Goal: Task Accomplishment & Management: Complete application form

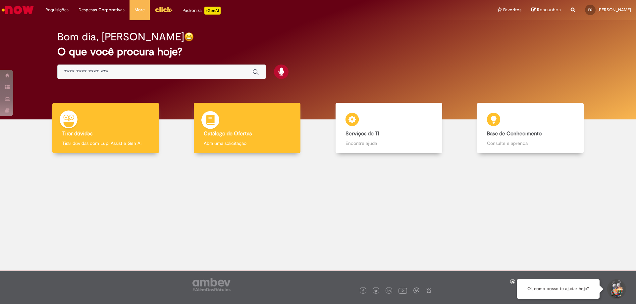
click at [240, 131] on b "Catálogo de Ofertas" at bounding box center [228, 133] width 48 height 7
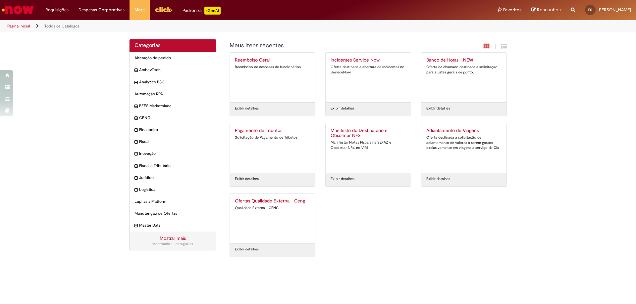
click at [240, 83] on div "Reembolso Geral Reembolso de despesas de funcionários" at bounding box center [272, 78] width 75 height 40
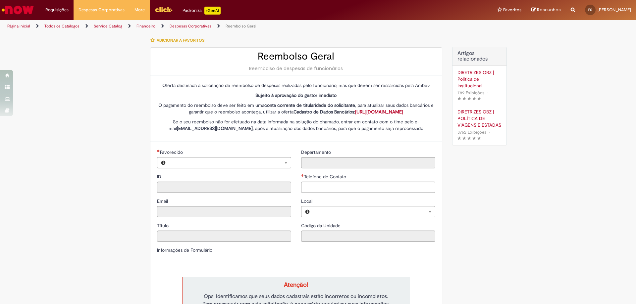
type input "********"
type input "**********"
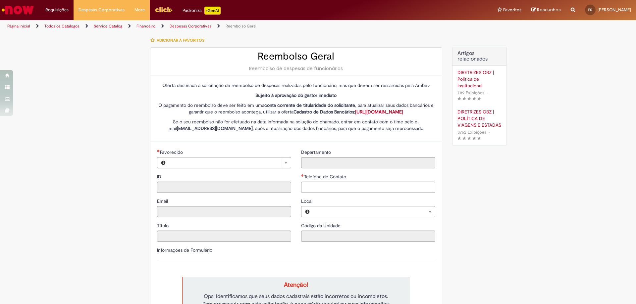
type input "****"
type input "**********"
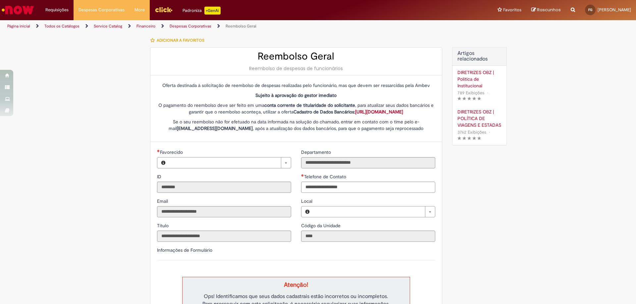
type input "**********"
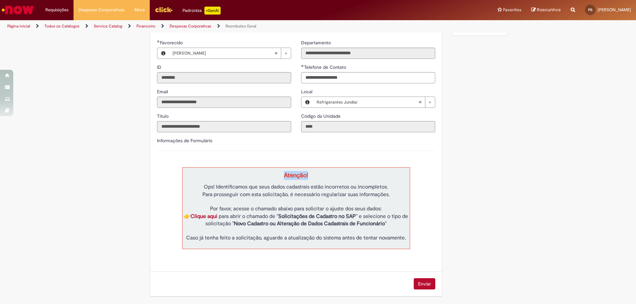
drag, startPoint x: 203, startPoint y: 175, endPoint x: 364, endPoint y: 169, distance: 161.4
click at [364, 169] on td "Atenção! Ops! Identificamos que seus dados cadastrais estão incorretos ou incom…" at bounding box center [296, 208] width 228 height 81
click at [209, 216] on link "Clique aqui" at bounding box center [203, 216] width 27 height 7
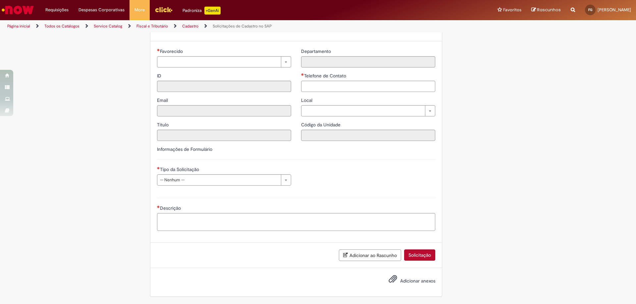
type input "********"
type input "**********"
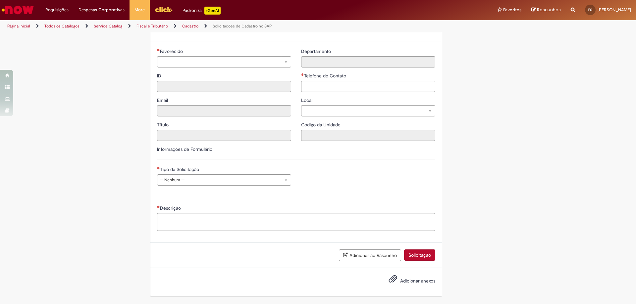
type input "****"
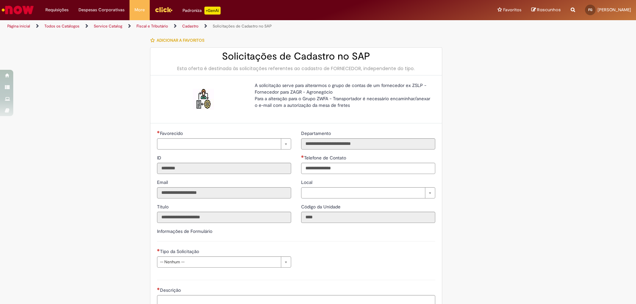
type input "**********"
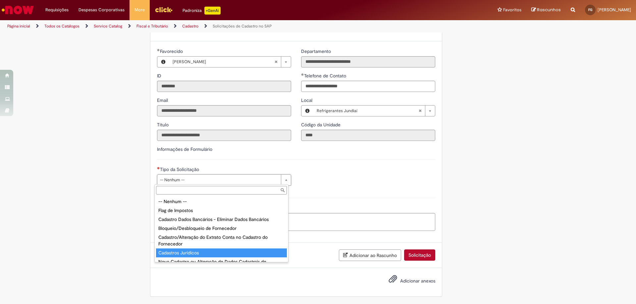
scroll to position [21, 0]
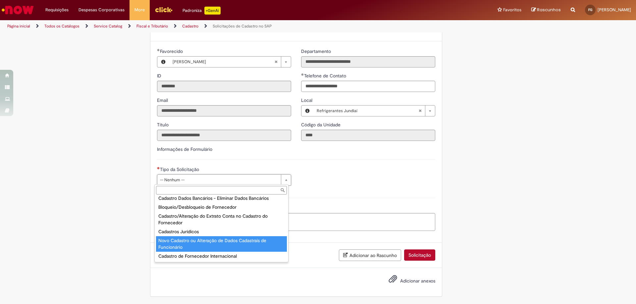
type input "**********"
select select "**"
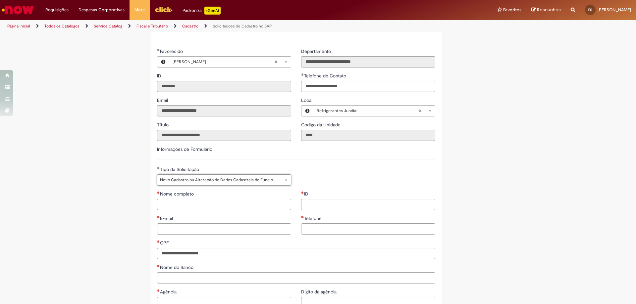
click at [229, 205] on input "Nome completo" at bounding box center [224, 204] width 134 height 11
click at [99, 190] on div "LupiAssist +GenAI Digite a sua dúvida ou escolha uma opção a seguir ****** Oi, …" at bounding box center [318, 238] width 636 height 574
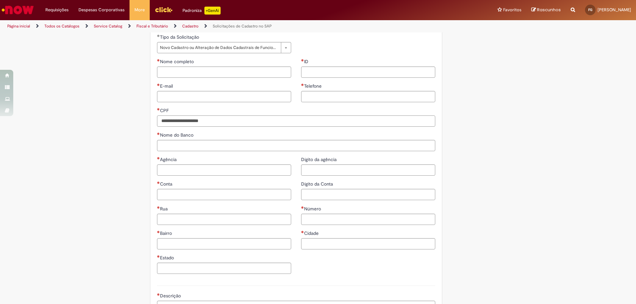
click at [183, 124] on input "CPF" at bounding box center [296, 121] width 278 height 11
click at [131, 123] on div "**********" at bounding box center [285, 105] width 323 height 573
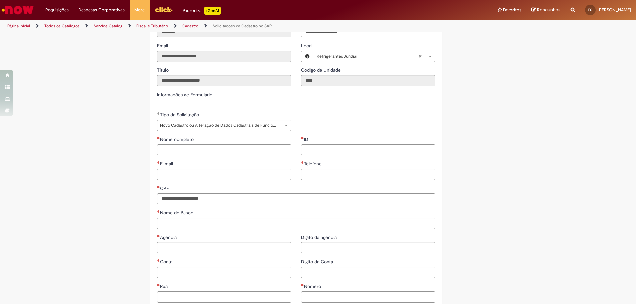
scroll to position [4, 0]
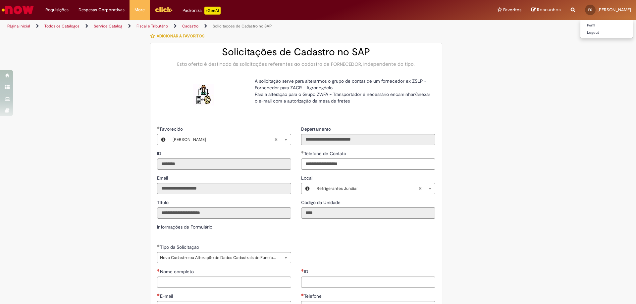
click at [598, 9] on span "[PERSON_NAME]" at bounding box center [614, 10] width 33 height 6
click at [586, 21] on ul "Perfil Logout" at bounding box center [606, 29] width 53 height 18
click at [585, 22] on link "Perfil" at bounding box center [606, 25] width 52 height 7
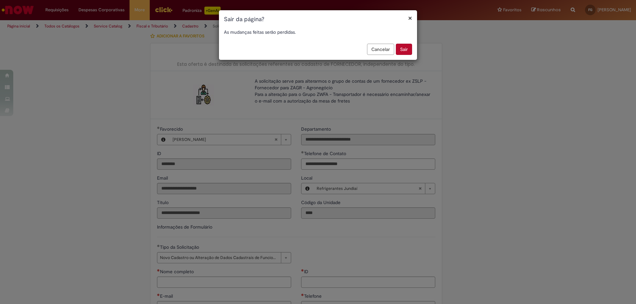
click at [405, 51] on button "Sair" at bounding box center [404, 49] width 16 height 11
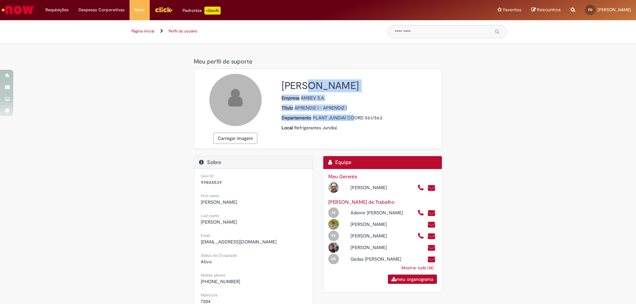
drag, startPoint x: 299, startPoint y: 75, endPoint x: 354, endPoint y: 119, distance: 69.7
click at [354, 119] on div "[PERSON_NAME] Graciano Empresa AMBEV S.A. Título APRENDIZ I - APRENDIZ I Depart…" at bounding box center [359, 104] width 165 height 61
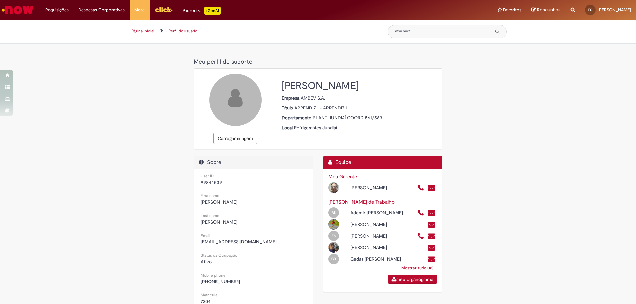
click at [356, 123] on div "[PERSON_NAME] Graciano Empresa AMBEV S.A. Título APRENDIZ I - APRENDIZ I Depart…" at bounding box center [359, 104] width 165 height 61
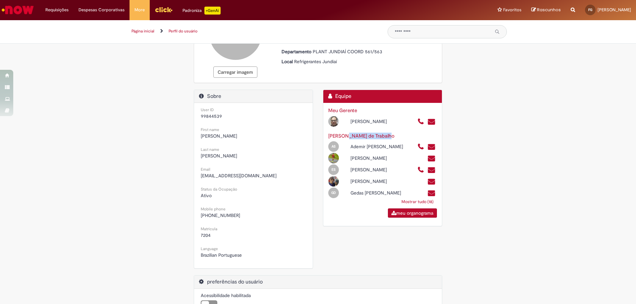
drag, startPoint x: 352, startPoint y: 137, endPoint x: 390, endPoint y: 135, distance: 37.8
click at [390, 135] on h3 "[PERSON_NAME] de Trabalho" at bounding box center [382, 136] width 109 height 6
drag, startPoint x: 388, startPoint y: 135, endPoint x: 329, endPoint y: 136, distance: 58.6
click at [329, 136] on h3 "[PERSON_NAME] de Trabalho" at bounding box center [382, 136] width 109 height 6
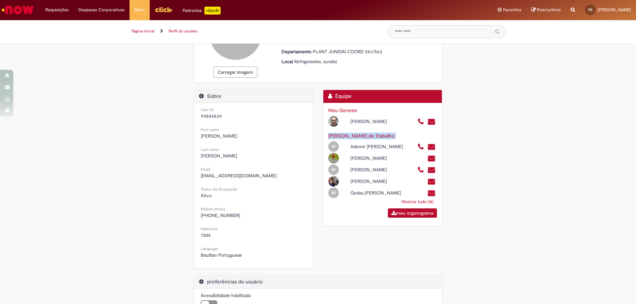
click at [329, 136] on h3 "[PERSON_NAME] de Trabalho" at bounding box center [382, 136] width 109 height 6
drag, startPoint x: 323, startPoint y: 138, endPoint x: 333, endPoint y: 139, distance: 9.7
click at [333, 139] on div "Meu Gerente [PERSON_NAME] Meus Colegas de Trabalho AS [PERSON_NAME] [PERSON_NAM…" at bounding box center [382, 164] width 119 height 123
click at [333, 139] on h3 "[PERSON_NAME] de Trabalho" at bounding box center [382, 136] width 109 height 6
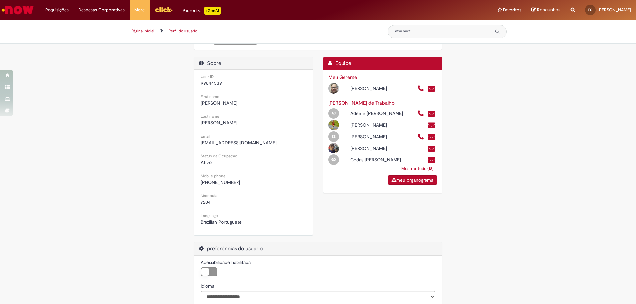
scroll to position [132, 0]
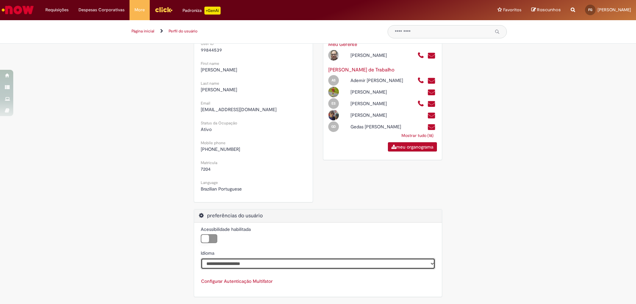
click at [214, 263] on select "**********" at bounding box center [318, 263] width 235 height 11
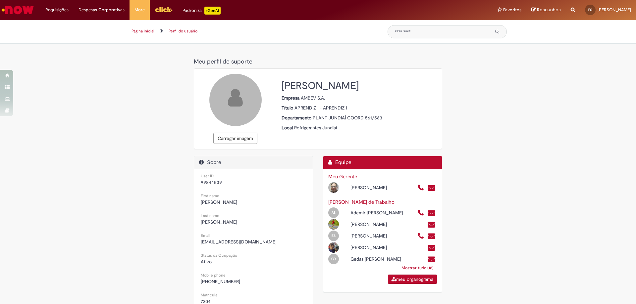
click at [235, 103] on icon at bounding box center [235, 98] width 14 height 20
click at [152, 32] on link "Página inicial" at bounding box center [142, 30] width 23 height 5
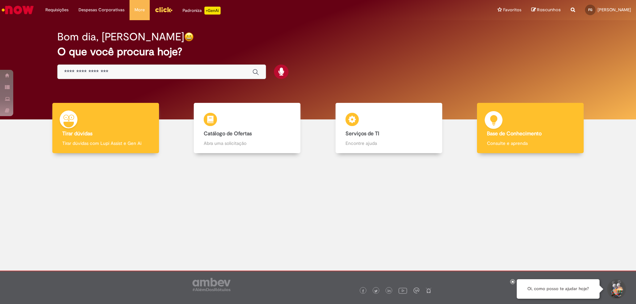
click at [559, 132] on h4 "Base de Conhecimento" at bounding box center [530, 134] width 87 height 6
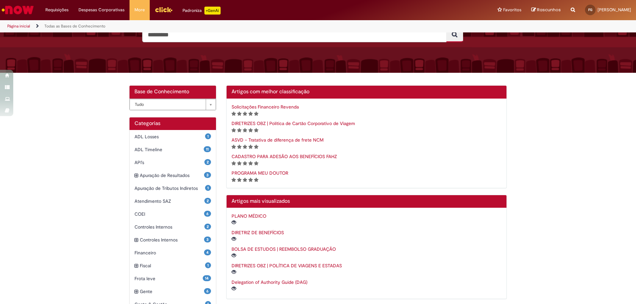
scroll to position [99, 0]
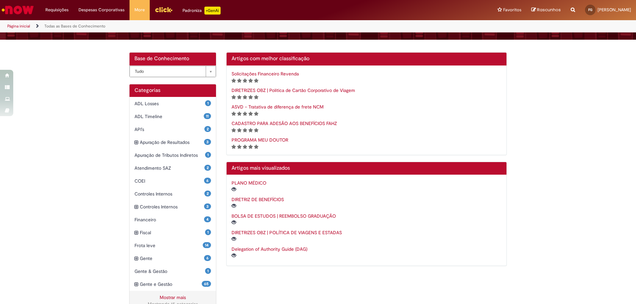
click at [281, 219] on link "BOLSA DE ESTUDOS | REEMBOLSO GRADUAÇÃO" at bounding box center [284, 216] width 104 height 6
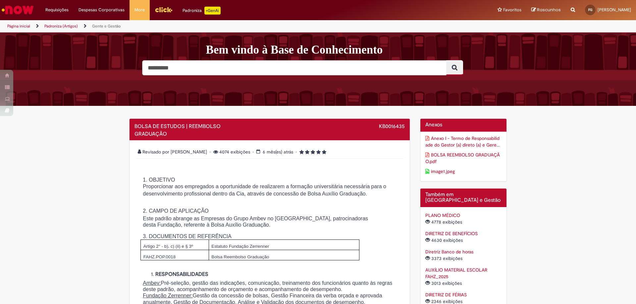
scroll to position [99, 0]
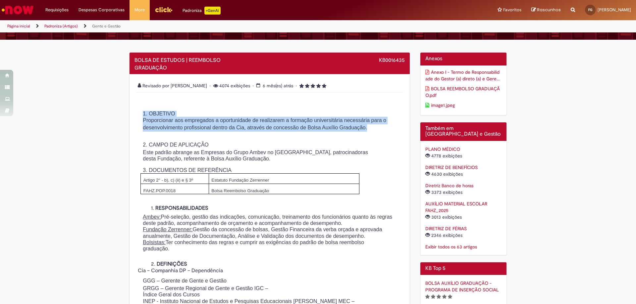
drag, startPoint x: 329, startPoint y: 107, endPoint x: 340, endPoint y: 149, distance: 43.5
click at [340, 142] on p at bounding box center [270, 137] width 264 height 10
drag, startPoint x: 341, startPoint y: 140, endPoint x: 339, endPoint y: 112, distance: 28.2
click at [339, 112] on div "1. OBJETIVO Proporcionar aos empregados a oportunidade de realizarem a formação…" at bounding box center [270, 219] width 264 height 216
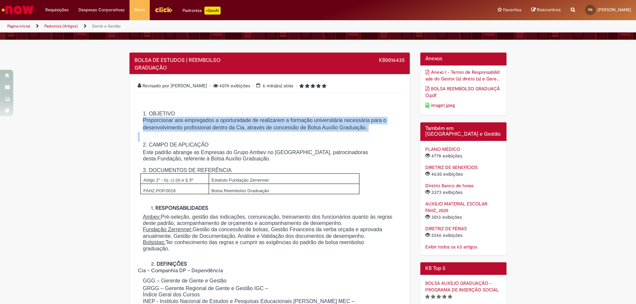
click at [339, 112] on h1 "1. OBJETIVO" at bounding box center [275, 114] width 251 height 6
drag, startPoint x: 313, startPoint y: 105, endPoint x: 321, endPoint y: 134, distance: 29.8
click at [321, 132] on p "Proporcionar aos empregados a oportunidade de realizarem a formação universitár…" at bounding box center [267, 124] width 248 height 15
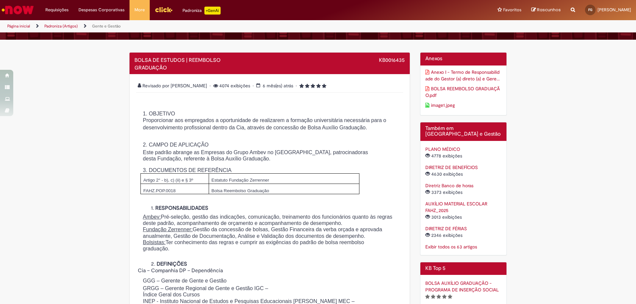
scroll to position [166, 0]
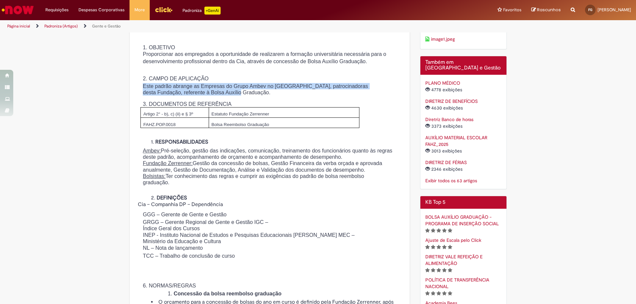
drag, startPoint x: 316, startPoint y: 101, endPoint x: 313, endPoint y: 86, distance: 15.2
click at [313, 86] on div "1. OBJETIVO Proporcionar aos empregados a oportunidade de realizarem a formação…" at bounding box center [270, 153] width 264 height 216
click at [313, 82] on h1 "2. CAMPO DE APLICAÇÃO" at bounding box center [275, 79] width 251 height 6
drag, startPoint x: 312, startPoint y: 88, endPoint x: 314, endPoint y: 100, distance: 12.8
click at [314, 100] on div "1. OBJETIVO Proporcionar aos empregados a oportunidade de realizarem a formação…" at bounding box center [270, 153] width 264 height 216
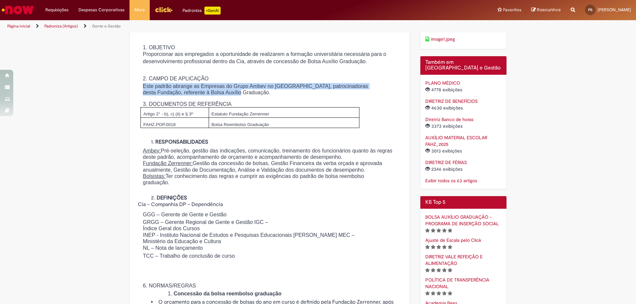
click at [314, 96] on p "Este padrão abrange as Empresas do Grupo Ambev no [GEOGRAPHIC_DATA], patrocinad…" at bounding box center [261, 89] width 237 height 13
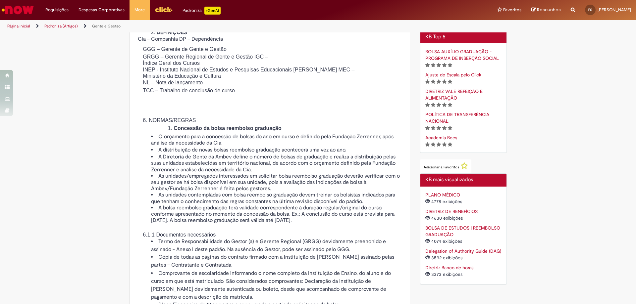
scroll to position [364, 0]
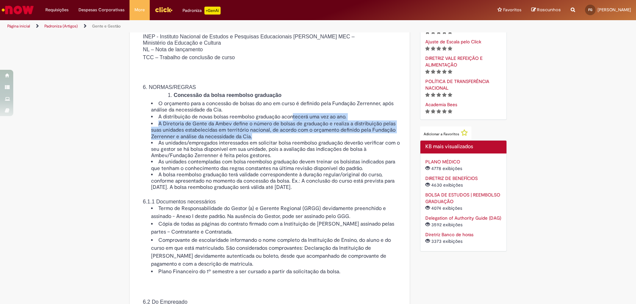
drag, startPoint x: 293, startPoint y: 157, endPoint x: 294, endPoint y: 133, distance: 23.9
click at [294, 133] on ul "O orçamento para a concessão de bolsas do ano em curso é definido pela Fundação…" at bounding box center [270, 146] width 264 height 90
click at [294, 121] on li "A distribuição de novas bolsas reembolso graduação acontecerá uma vez ao ano." at bounding box center [276, 117] width 250 height 8
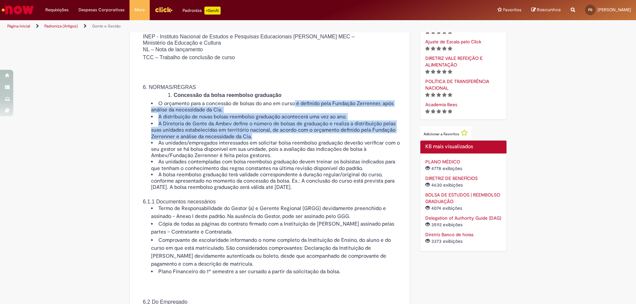
drag, startPoint x: 295, startPoint y: 127, endPoint x: 301, endPoint y: 156, distance: 30.0
click at [301, 156] on ul "O orçamento para a concessão de bolsas do ano em curso é definido pela Fundação…" at bounding box center [270, 146] width 264 height 90
click at [301, 140] on li "A Diretoria de Gente da Ambev define o número de bolsas de graduação e realiza …" at bounding box center [276, 130] width 250 height 19
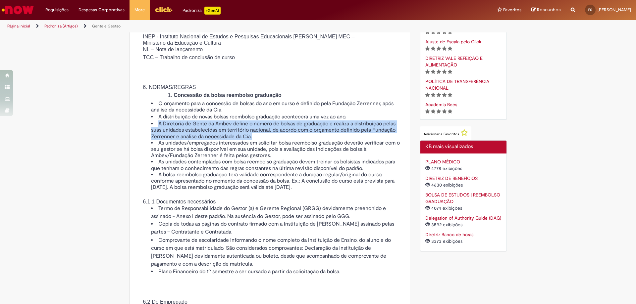
drag, startPoint x: 298, startPoint y: 158, endPoint x: 356, endPoint y: 136, distance: 61.9
click at [356, 136] on ul "O orçamento para a concessão de bolsas do ano em curso é definido pela Fundação…" at bounding box center [270, 146] width 264 height 90
click at [356, 121] on li "A distribuição de novas bolsas reembolso graduação acontecerá uma vez ao ano." at bounding box center [276, 117] width 250 height 8
drag, startPoint x: 356, startPoint y: 136, endPoint x: 361, endPoint y: 156, distance: 20.9
click at [361, 156] on ul "O orçamento para a concessão de bolsas do ano em curso é definido pela Fundação…" at bounding box center [270, 146] width 264 height 90
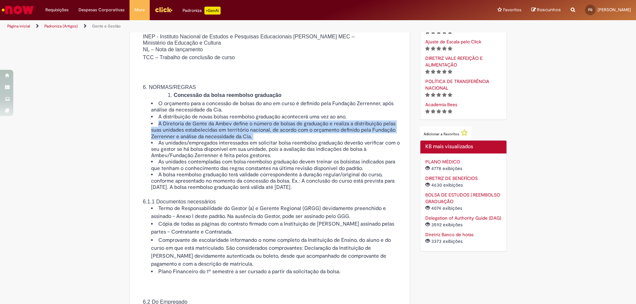
click at [361, 140] on li "A Diretoria de Gente da Ambev define o número de bolsas de graduação e realiza …" at bounding box center [276, 130] width 250 height 19
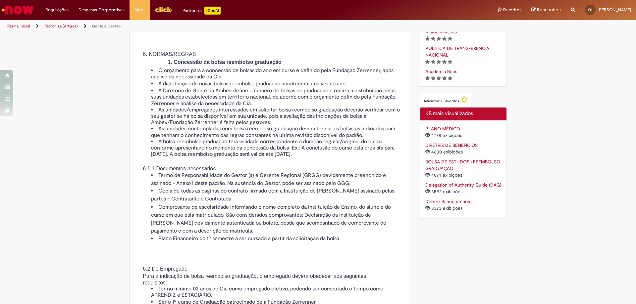
scroll to position [431, 0]
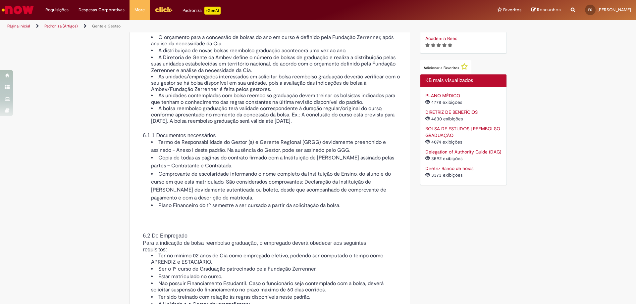
drag, startPoint x: 375, startPoint y: 154, endPoint x: 376, endPoint y: 143, distance: 11.3
click at [376, 143] on div "6. NORMAS/REGRAS Concessão da bolsa reembolso graduação O orçamento para a conc…" at bounding box center [270, 109] width 264 height 201
click at [376, 125] on li "A bolsa reembolso graduação terá validade correspondente à duração regular/orig…" at bounding box center [276, 115] width 250 height 19
drag, startPoint x: 377, startPoint y: 147, endPoint x: 379, endPoint y: 159, distance: 11.8
click at [379, 159] on div "6. NORMAS/REGRAS Concessão da bolsa reembolso graduação O orçamento para a conc…" at bounding box center [270, 109] width 264 height 201
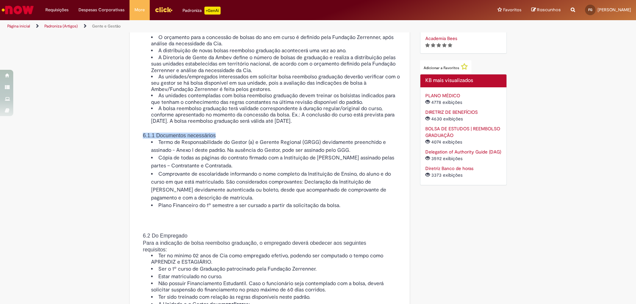
click at [379, 139] on h1 "6.1.1 Documentos necessários" at bounding box center [280, 136] width 241 height 6
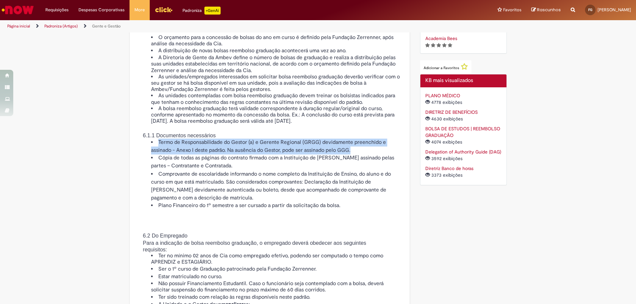
drag, startPoint x: 379, startPoint y: 153, endPoint x: 383, endPoint y: 169, distance: 16.1
click at [383, 169] on div "6. NORMAS/REGRAS Concessão da bolsa reembolso graduação O orçamento para a conc…" at bounding box center [270, 109] width 264 height 201
click at [383, 154] on li "Termo de Responsabilidade do Gestor (a) e Gerente Regional (GRGG) devidamente p…" at bounding box center [276, 147] width 250 height 16
drag, startPoint x: 374, startPoint y: 154, endPoint x: 374, endPoint y: 167, distance: 12.9
click at [374, 167] on div "6. NORMAS/REGRAS Concessão da bolsa reembolso graduação O orçamento para a conc…" at bounding box center [270, 109] width 264 height 201
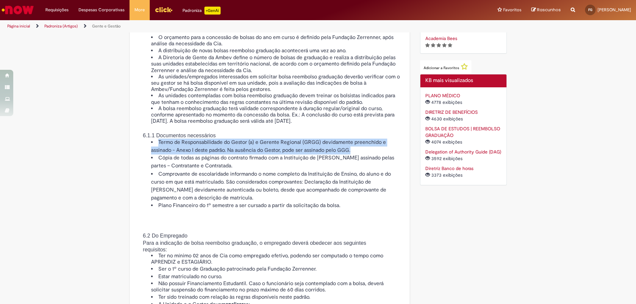
click at [374, 154] on li "Termo de Responsabilidade do Gestor (a) e Gerente Regional (GRGG) devidamente p…" at bounding box center [276, 147] width 250 height 16
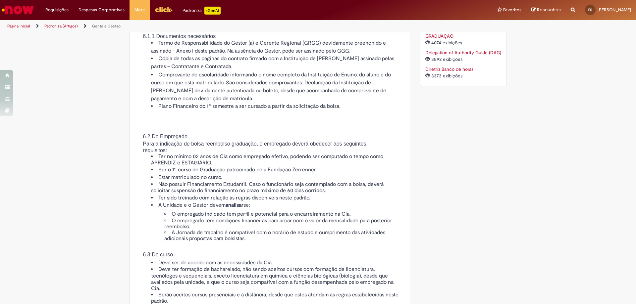
scroll to position [563, 0]
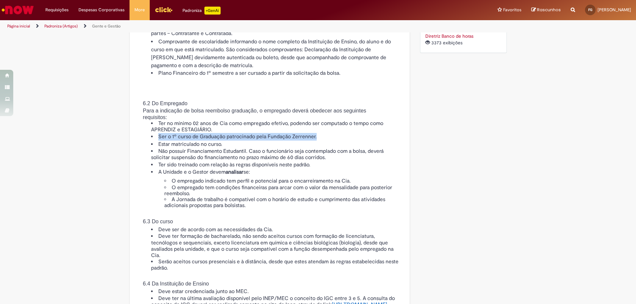
click at [354, 152] on ul "Ter no mínimo 02 anos de Cia como empregado efetivo, podendo ser computado o te…" at bounding box center [270, 165] width 264 height 88
click at [354, 133] on li "Ter no mínimo 02 anos de Cia como empregado efetivo, podendo ser computado o te…" at bounding box center [276, 127] width 250 height 13
drag, startPoint x: 355, startPoint y: 153, endPoint x: 356, endPoint y: 160, distance: 6.8
click at [356, 160] on ul "Ter no mínimo 02 anos de Cia como empregado efetivo, podendo ser computado o te…" at bounding box center [270, 165] width 264 height 88
click at [356, 141] on li "Ser o 1º curso de Graduação patrocinado pela Fundação Zerrenner." at bounding box center [276, 137] width 250 height 8
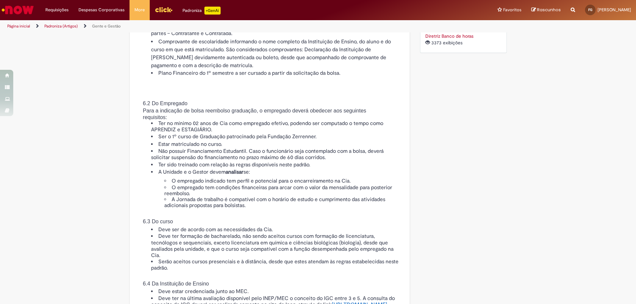
drag, startPoint x: 356, startPoint y: 156, endPoint x: 357, endPoint y: 161, distance: 5.0
click at [357, 141] on li "Ser o 1º curso de Graduação patrocinado pela Fundação Zerrenner." at bounding box center [276, 137] width 250 height 8
drag, startPoint x: 357, startPoint y: 164, endPoint x: 357, endPoint y: 159, distance: 4.6
click at [357, 159] on ul "Ter no mínimo 02 anos de Cia como empregado efetivo, podendo ser computado o te…" at bounding box center [270, 165] width 264 height 88
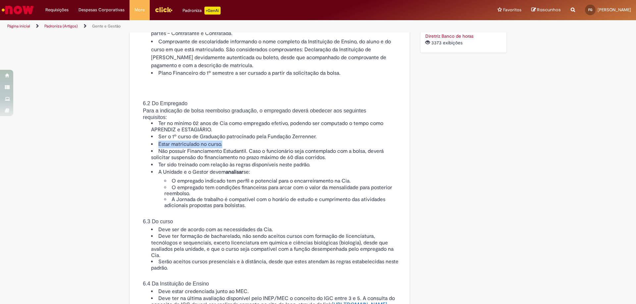
click at [357, 141] on li "Ser o 1º curso de Graduação patrocinado pela Fundação Zerrenner." at bounding box center [276, 137] width 250 height 8
drag, startPoint x: 357, startPoint y: 159, endPoint x: 357, endPoint y: 164, distance: 5.0
click at [357, 164] on ul "Ter no mínimo 02 anos de Cia como empregado efetivo, podendo ser computado o te…" at bounding box center [270, 165] width 264 height 88
click at [357, 148] on li "Estar matriculado no curso." at bounding box center [276, 145] width 250 height 8
drag, startPoint x: 357, startPoint y: 159, endPoint x: 358, endPoint y: 163, distance: 4.6
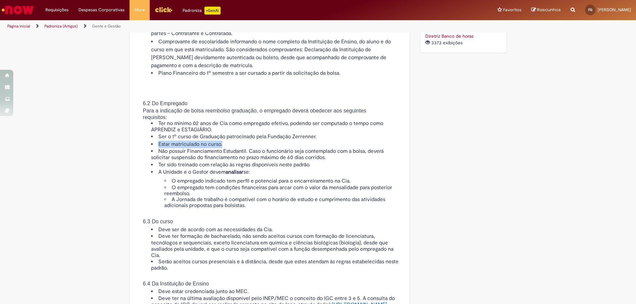
click at [358, 163] on ul "Ter no mínimo 02 anos de Cia como empregado efetivo, podendo ser computado o te…" at bounding box center [270, 165] width 264 height 88
click at [358, 148] on li "Estar matriculado no curso." at bounding box center [276, 145] width 250 height 8
drag, startPoint x: 358, startPoint y: 165, endPoint x: 357, endPoint y: 159, distance: 6.0
click at [357, 159] on ul "Ter no mínimo 02 anos de Cia como empregado efetivo, podendo ser computado o te…" at bounding box center [270, 165] width 264 height 88
click at [357, 141] on li "Ser o 1º curso de Graduação patrocinado pela Fundação Zerrenner." at bounding box center [276, 137] width 250 height 8
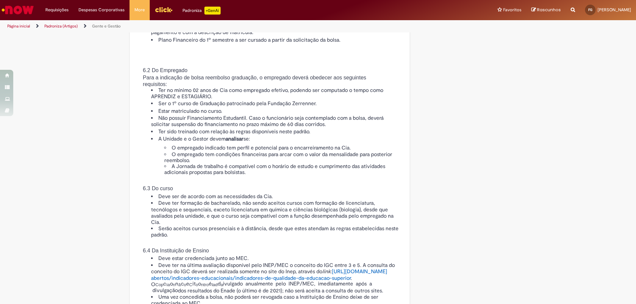
scroll to position [629, 0]
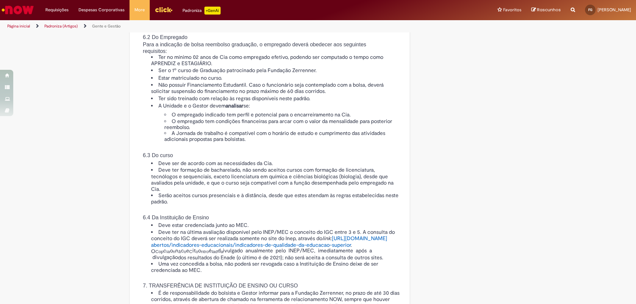
drag, startPoint x: 357, startPoint y: 159, endPoint x: 358, endPoint y: 129, distance: 29.5
click at [358, 129] on li "A Unidade e o Gestor devem analisar se: O empregado indicado tem perfil e poten…" at bounding box center [276, 122] width 250 height 40
drag, startPoint x: 358, startPoint y: 125, endPoint x: 362, endPoint y: 160, distance: 34.7
click at [362, 142] on li "A Unidade e o Gestor devem analisar se: O empregado indicado tem perfil e poten…" at bounding box center [276, 122] width 250 height 40
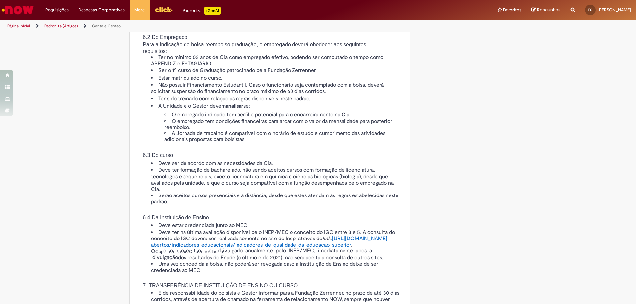
click at [362, 143] on li "A Jornada de trabalho é compatível com o horário de estudo e cumprimento das at…" at bounding box center [282, 137] width 237 height 12
drag, startPoint x: 364, startPoint y: 130, endPoint x: 363, endPoint y: 164, distance: 34.5
click at [363, 164] on div "6.2 Do Empregado Para a indicação de bolsa reembolso graduação, o empregado dev…" at bounding box center [270, 143] width 264 height 237
click at [363, 153] on p at bounding box center [270, 148] width 264 height 10
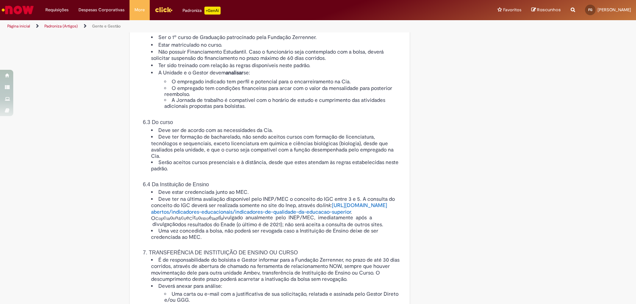
scroll to position [696, 0]
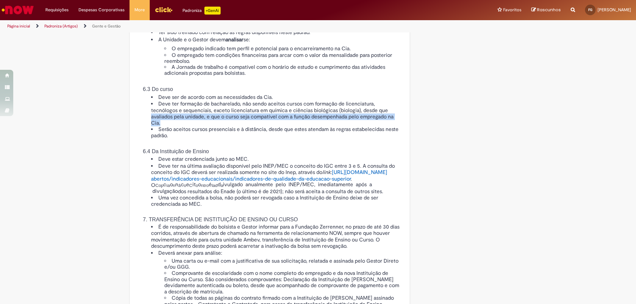
drag, startPoint x: 143, startPoint y: 139, endPoint x: 311, endPoint y: 143, distance: 168.0
click at [311, 139] on ul "Deve ser de acordo com as necessidades da Cia. Deve ter formação de bacharelado…" at bounding box center [270, 117] width 264 height 46
click at [311, 127] on li "Deve ter formação de bacharelado, não sendo aceitos cursos com formação de lice…" at bounding box center [276, 114] width 250 height 26
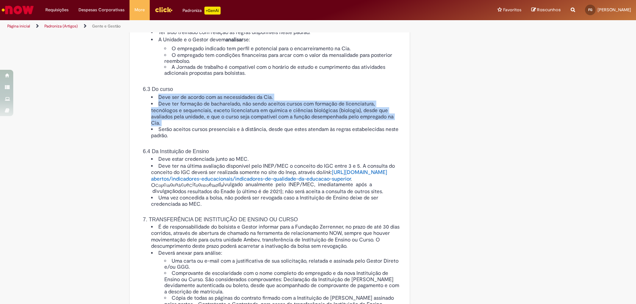
drag, startPoint x: 311, startPoint y: 143, endPoint x: 297, endPoint y: 110, distance: 36.2
click at [297, 110] on div "6.2 Do Empregado Para a indicação de bolsa reembolso graduação, o empregado dev…" at bounding box center [270, 76] width 264 height 237
click at [297, 92] on h1 "6.3 Do curso" at bounding box center [277, 89] width 247 height 6
drag, startPoint x: 294, startPoint y: 110, endPoint x: 299, endPoint y: 143, distance: 32.8
click at [299, 143] on div "6.2 Do Empregado Para a indicação de bolsa reembolso graduação, o empregado dev…" at bounding box center [270, 76] width 264 height 237
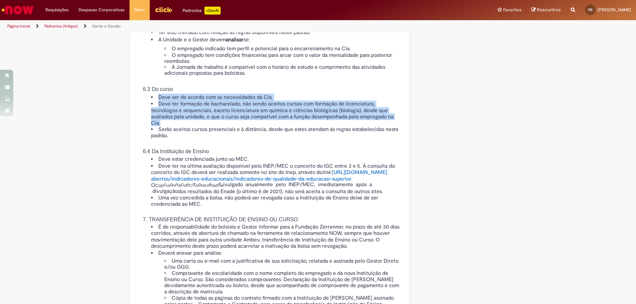
click at [299, 127] on li "Deve ter formação de bacharelado, não sendo aceitos cursos com formação de lice…" at bounding box center [276, 114] width 250 height 26
drag, startPoint x: 292, startPoint y: 145, endPoint x: 292, endPoint y: 107, distance: 37.8
click at [292, 107] on div "6.2 Do Empregado Para a indicação de bolsa reembolso graduação, o empregado dev…" at bounding box center [270, 76] width 264 height 237
click at [292, 92] on h1 "6.3 Do curso" at bounding box center [277, 89] width 247 height 6
drag, startPoint x: 289, startPoint y: 108, endPoint x: 292, endPoint y: 141, distance: 33.2
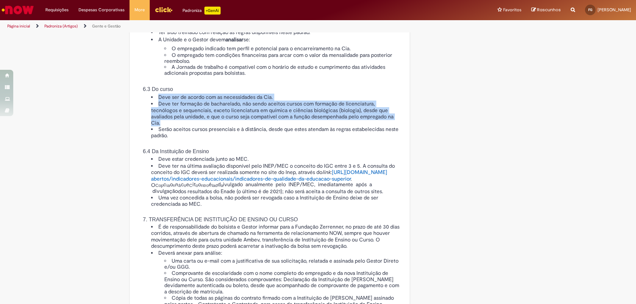
click at [292, 141] on div "6.2 Do Empregado Para a indicação de bolsa reembolso graduação, o empregado dev…" at bounding box center [270, 76] width 264 height 237
click at [292, 127] on li "Deve ter formação de bacharelado, não sendo aceitos cursos com formação de lice…" at bounding box center [276, 114] width 250 height 26
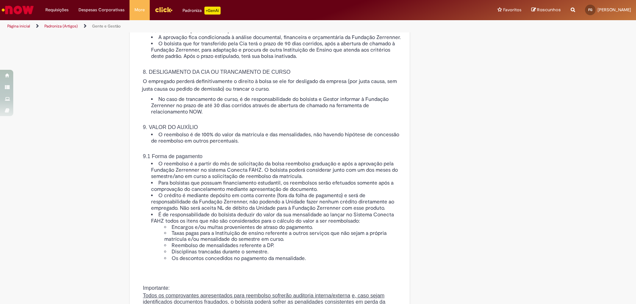
scroll to position [1027, 0]
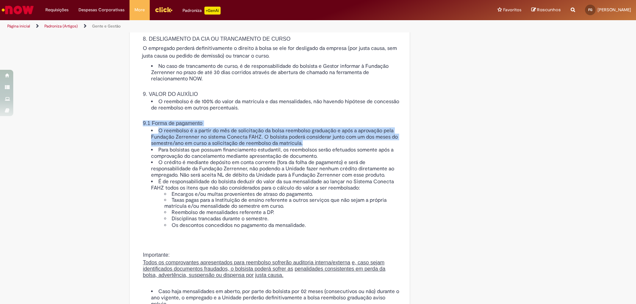
drag, startPoint x: 325, startPoint y: 148, endPoint x: 332, endPoint y: 175, distance: 27.6
click at [332, 175] on div "No caso de trancamento de curso, é de responsabilidade do bolsista e Gestor inf…" at bounding box center [270, 146] width 264 height 166
click at [332, 147] on li "O reembolso é a partir do mês de solicitação da bolsa reembolso graduação e apó…" at bounding box center [276, 137] width 250 height 19
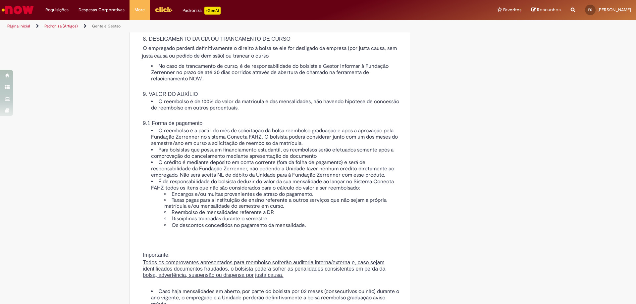
scroll to position [1093, 0]
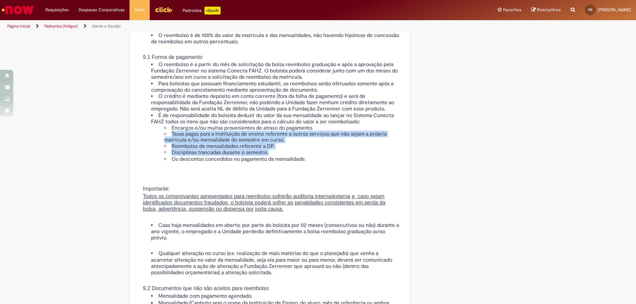
drag, startPoint x: 323, startPoint y: 187, endPoint x: 323, endPoint y: 162, distance: 25.8
click at [323, 162] on ul "Encargos e/ou multas provenientes de atraso do pagamento. Taxas pagas para a In…" at bounding box center [276, 143] width 250 height 37
click at [323, 131] on li "Encargos e/ou multas provenientes de atraso do pagamento." at bounding box center [282, 128] width 237 height 6
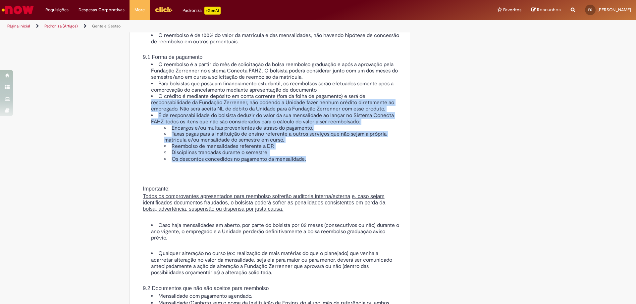
drag, startPoint x: 130, startPoint y: 139, endPoint x: 314, endPoint y: 189, distance: 191.6
click at [314, 163] on li "Os descontos concedidos no pagamento da mensalidade." at bounding box center [282, 159] width 237 height 6
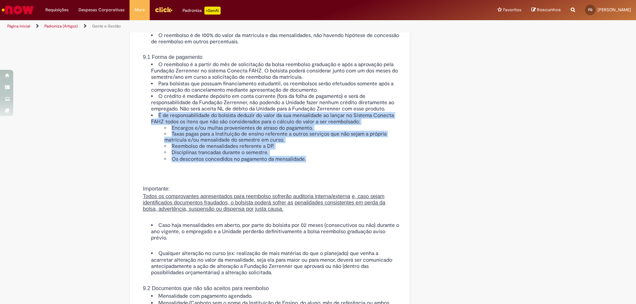
drag, startPoint x: 314, startPoint y: 189, endPoint x: 138, endPoint y: 150, distance: 180.2
click at [138, 150] on ul "O reembolso é a partir do mês de solicitação da bolsa reembolso graduação e apó…" at bounding box center [270, 112] width 264 height 101
drag, startPoint x: 139, startPoint y: 147, endPoint x: 294, endPoint y: 186, distance: 159.9
click at [294, 163] on ul "O reembolso é a partir do mês de solicitação da bolsa reembolso graduação e apó…" at bounding box center [270, 112] width 264 height 101
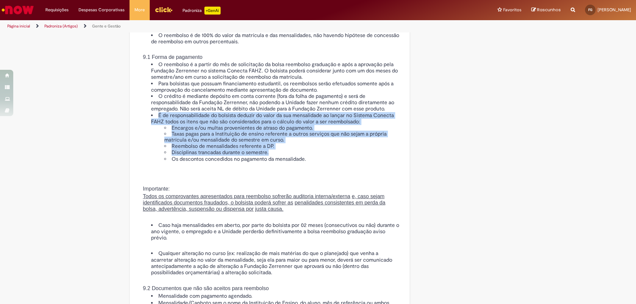
click at [294, 156] on li "Disciplinas trancadas durante o semestre." at bounding box center [282, 153] width 237 height 6
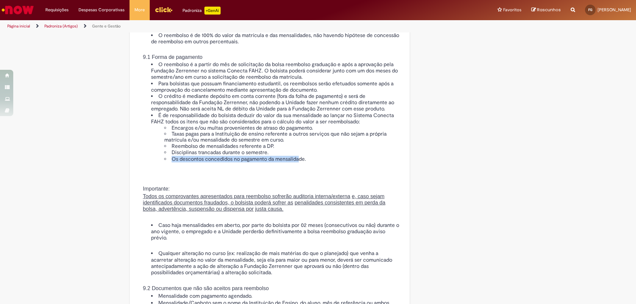
drag, startPoint x: 294, startPoint y: 186, endPoint x: 306, endPoint y: 192, distance: 13.5
click at [306, 163] on ul "Encargos e/ou multas provenientes de atraso do pagamento. Taxas pagas para a In…" at bounding box center [276, 143] width 250 height 37
click at [306, 163] on li "Os descontos concedidos no pagamento da mensalidade." at bounding box center [282, 159] width 237 height 6
drag, startPoint x: 305, startPoint y: 186, endPoint x: 309, endPoint y: 194, distance: 8.8
click at [309, 163] on ul "Encargos e/ou multas provenientes de atraso do pagamento. Taxas pagas para a In…" at bounding box center [276, 143] width 250 height 37
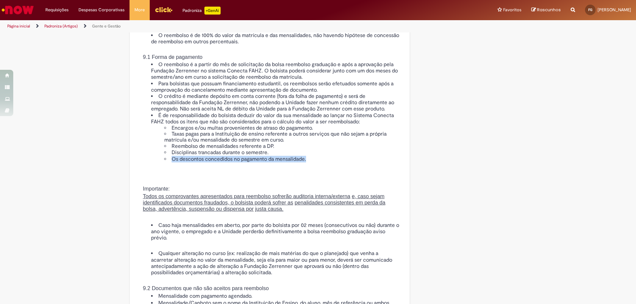
click at [309, 163] on li "Os descontos concedidos no pagamento da mensalidade." at bounding box center [282, 159] width 237 height 6
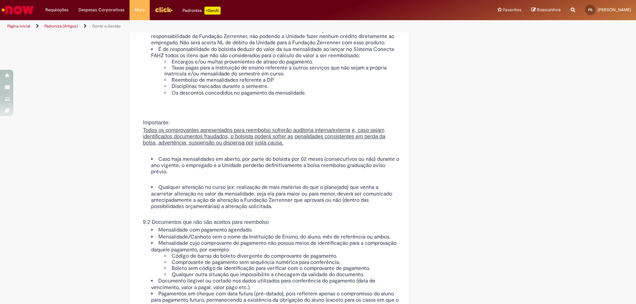
scroll to position [1192, 0]
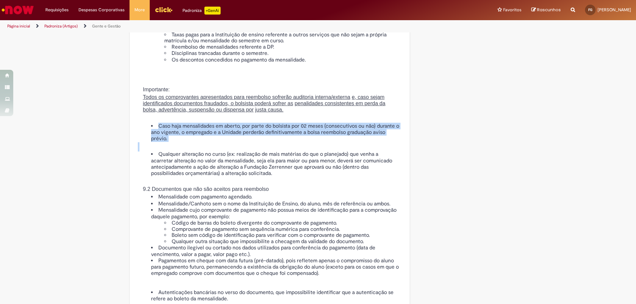
drag, startPoint x: 280, startPoint y: 182, endPoint x: 282, endPoint y: 153, distance: 28.6
click at [282, 153] on div "Importante: Todos os comprovantes apresentados para reembolso sofrerão auditori…" at bounding box center [270, 177] width 264 height 200
click at [282, 121] on p at bounding box center [270, 117] width 264 height 8
drag, startPoint x: 282, startPoint y: 151, endPoint x: 283, endPoint y: 178, distance: 26.5
click at [283, 178] on div "Importante: Todos os comprovantes apresentados para reembolso sofrerão auditori…" at bounding box center [270, 177] width 264 height 200
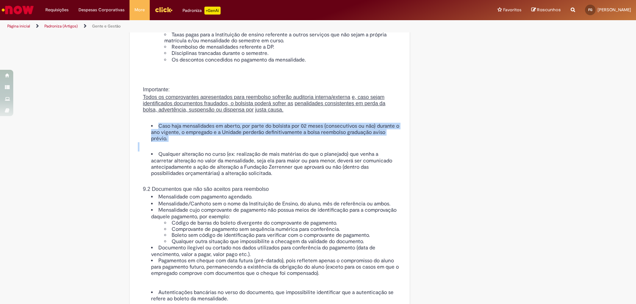
click at [283, 152] on p at bounding box center [270, 146] width 264 height 9
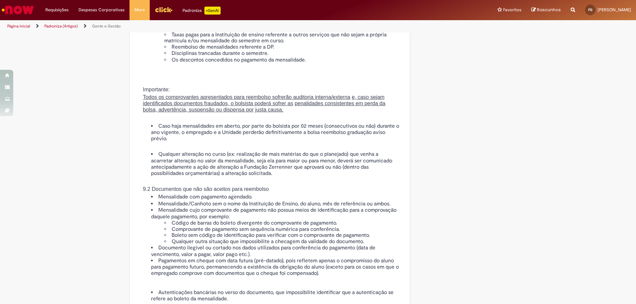
scroll to position [1226, 0]
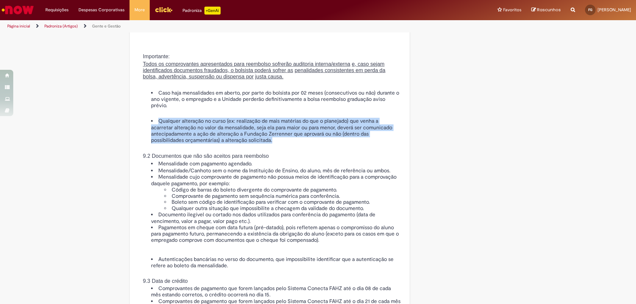
drag, startPoint x: 271, startPoint y: 177, endPoint x: 264, endPoint y: 149, distance: 28.7
click at [264, 149] on div "Importante: Todos os comprovantes apresentados para reembolso sofrerão auditori…" at bounding box center [270, 144] width 264 height 200
click at [264, 119] on p at bounding box center [270, 113] width 264 height 9
drag, startPoint x: 264, startPoint y: 149, endPoint x: 271, endPoint y: 173, distance: 24.8
click at [271, 173] on div "Importante: Todos os comprovantes apresentados para reembolso sofrerão auditori…" at bounding box center [270, 144] width 264 height 200
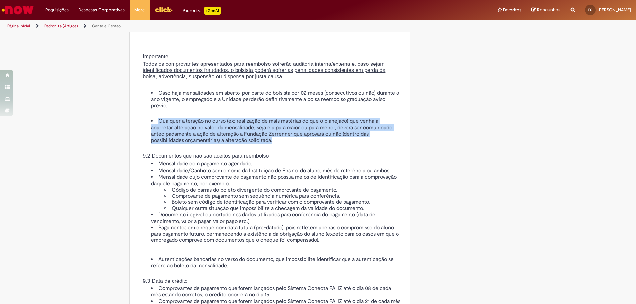
click at [271, 144] on li "Qualquer alteração no curso (ex: realização de mais matérias do que o planejado…" at bounding box center [276, 131] width 250 height 26
drag, startPoint x: 272, startPoint y: 175, endPoint x: 267, endPoint y: 146, distance: 30.0
click at [267, 146] on div "Importante: Todos os comprovantes apresentados para reembolso sofrerão auditori…" at bounding box center [270, 144] width 264 height 200
click at [267, 119] on p at bounding box center [270, 113] width 264 height 9
drag, startPoint x: 267, startPoint y: 147, endPoint x: 277, endPoint y: 175, distance: 29.5
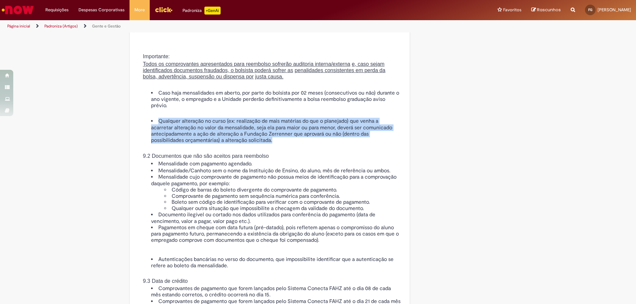
click at [277, 175] on div "Importante: Todos os comprovantes apresentados para reembolso sofrerão auditori…" at bounding box center [270, 144] width 264 height 200
click at [277, 144] on li "Qualquer alteração no curso (ex: realização de mais matérias do que o planejado…" at bounding box center [276, 131] width 250 height 26
drag, startPoint x: 279, startPoint y: 152, endPoint x: 281, endPoint y: 177, distance: 25.3
click at [281, 177] on div "Importante: Todos os comprovantes apresentados para reembolso sofrerão auditori…" at bounding box center [270, 144] width 264 height 200
click at [281, 153] on p at bounding box center [270, 148] width 264 height 9
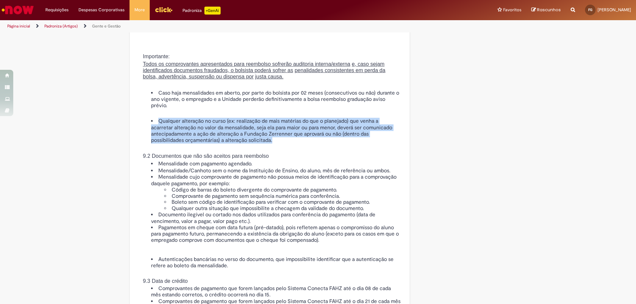
drag, startPoint x: 281, startPoint y: 149, endPoint x: 283, endPoint y: 176, distance: 26.5
click at [283, 176] on div "Importante: Todos os comprovantes apresentados para reembolso sofrerão auditori…" at bounding box center [270, 144] width 264 height 200
click at [283, 144] on li "Qualquer alteração no curso (ex: realização de mais matérias do que o planejado…" at bounding box center [276, 131] width 250 height 26
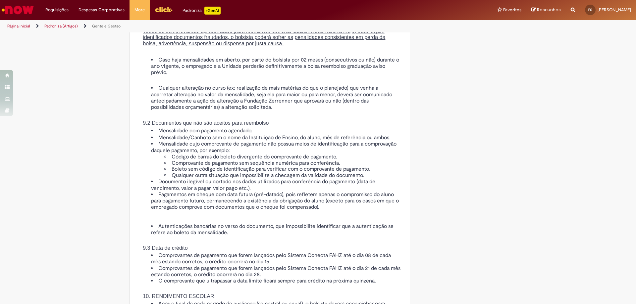
scroll to position [1292, 0]
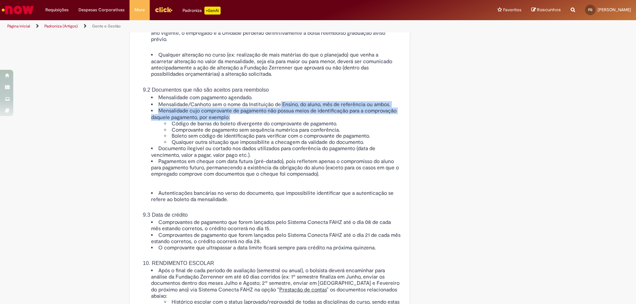
drag, startPoint x: 277, startPoint y: 152, endPoint x: 280, endPoint y: 133, distance: 19.2
click at [280, 133] on ul "Mensalidade com pagamento agendado. Mensalidade/Canhoto sem o nome da Instituiç…" at bounding box center [270, 135] width 264 height 83
click at [280, 102] on li "Mensalidade com pagamento agendado." at bounding box center [276, 98] width 250 height 8
drag, startPoint x: 277, startPoint y: 139, endPoint x: 279, endPoint y: 153, distance: 13.8
click at [279, 153] on ul "Mensalidade com pagamento agendado. Mensalidade/Canhoto sem o nome da Instituiç…" at bounding box center [270, 135] width 264 height 83
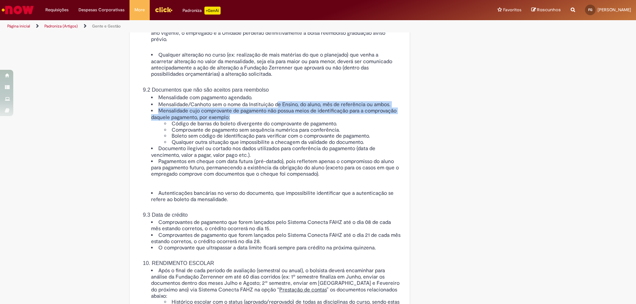
click at [279, 146] on li "Mensalidade cujo comprovante de pagamento não possua meios de identificação par…" at bounding box center [276, 127] width 250 height 38
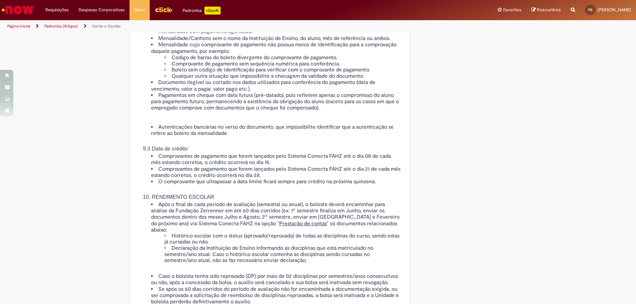
scroll to position [1391, 0]
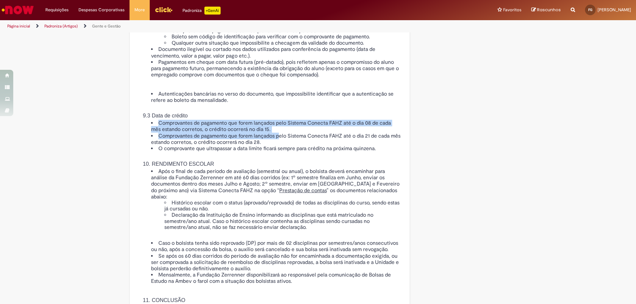
drag, startPoint x: 271, startPoint y: 149, endPoint x: 278, endPoint y: 167, distance: 18.9
click at [278, 167] on div "Autenticações bancárias no verso do documento, que impossibilite identificar qu…" at bounding box center [270, 188] width 264 height 194
click at [278, 146] on li "Comprovantes de pagamento que forem lançados pelo Sistema Conecta FAHZ até o di…" at bounding box center [276, 139] width 250 height 13
drag, startPoint x: 280, startPoint y: 163, endPoint x: 277, endPoint y: 148, distance: 15.6
click at [277, 148] on div "Autenticações bancárias no verso do documento, que impossibilite identificar qu…" at bounding box center [270, 188] width 264 height 194
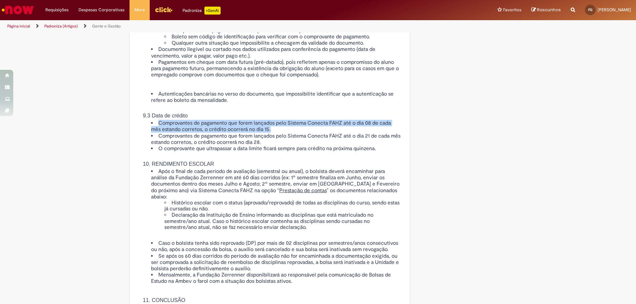
click at [277, 119] on h1 "9.3 Data de crédito" at bounding box center [277, 116] width 247 height 6
drag, startPoint x: 277, startPoint y: 148, endPoint x: 279, endPoint y: 166, distance: 18.1
click at [279, 166] on div "Autenticações bancárias no verso do documento, que impossibilite identificar qu…" at bounding box center [270, 188] width 264 height 194
click at [279, 146] on li "Comprovantes de pagamento que forem lançados pelo Sistema Conecta FAHZ até o di…" at bounding box center [276, 139] width 250 height 13
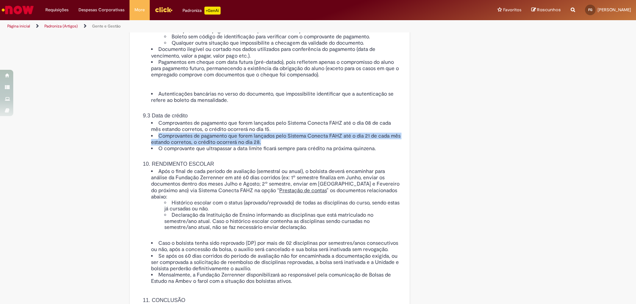
drag, startPoint x: 280, startPoint y: 164, endPoint x: 283, endPoint y: 178, distance: 14.2
click at [283, 152] on ul "Comprovantes de pagamento que forem lançados pelo Sistema Conecta FAHZ até o di…" at bounding box center [270, 136] width 264 height 32
click at [283, 146] on li "Comprovantes de pagamento que forem lançados pelo Sistema Conecta FAHZ até o di…" at bounding box center [276, 139] width 250 height 13
drag, startPoint x: 283, startPoint y: 175, endPoint x: 283, endPoint y: 167, distance: 8.6
click at [283, 146] on li "Comprovantes de pagamento que forem lançados pelo Sistema Conecta FAHZ até o di…" at bounding box center [276, 139] width 250 height 13
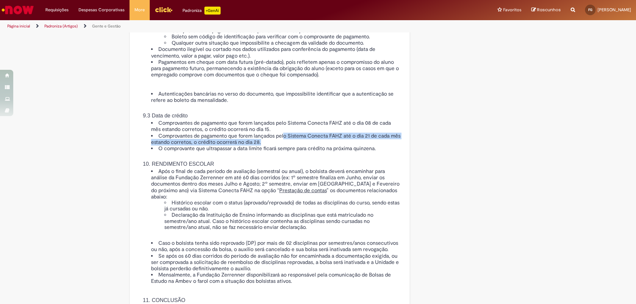
click at [283, 146] on li "Comprovantes de pagamento que forem lançados pelo Sistema Conecta FAHZ até o di…" at bounding box center [276, 139] width 250 height 13
drag, startPoint x: 285, startPoint y: 162, endPoint x: 285, endPoint y: 173, distance: 11.0
click at [285, 152] on ul "Comprovantes de pagamento que forem lançados pelo Sistema Conecta FAHZ até o di…" at bounding box center [270, 136] width 264 height 32
click at [285, 146] on li "Comprovantes de pagamento que forem lançados pelo Sistema Conecta FAHZ até o di…" at bounding box center [276, 139] width 250 height 13
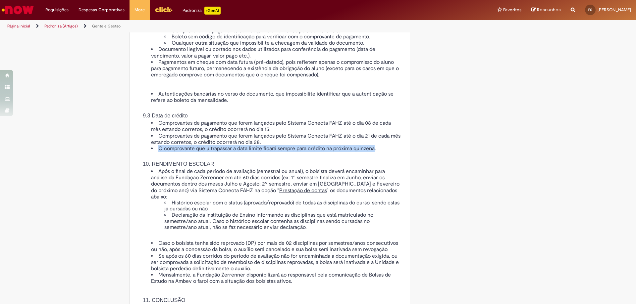
drag, startPoint x: 285, startPoint y: 173, endPoint x: 356, endPoint y: 181, distance: 71.3
click at [356, 152] on ul "Comprovantes de pagamento que forem lançados pelo Sistema Conecta FAHZ até o di…" at bounding box center [270, 136] width 264 height 32
click at [356, 152] on li "O comprovante que ultrapassar a data limite ficará sempre para crédito na próxi…" at bounding box center [276, 149] width 250 height 6
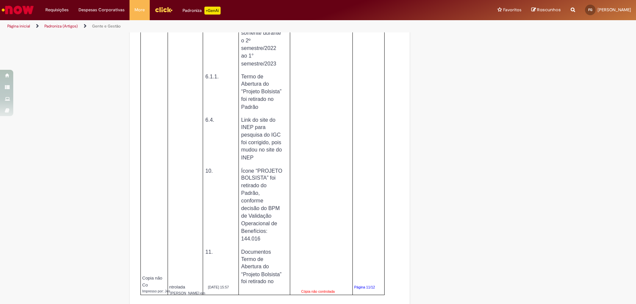
scroll to position [2451, 0]
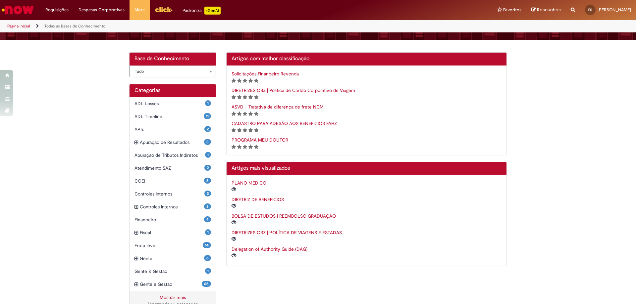
scroll to position [113, 0]
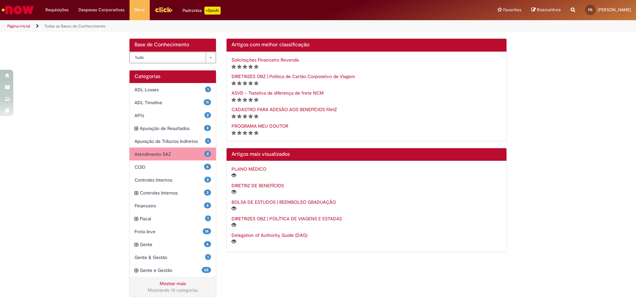
click at [189, 152] on span "Atendimento SAZ Itens" at bounding box center [169, 154] width 70 height 7
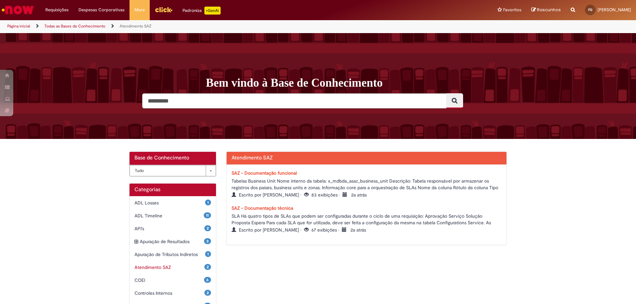
scroll to position [113, 0]
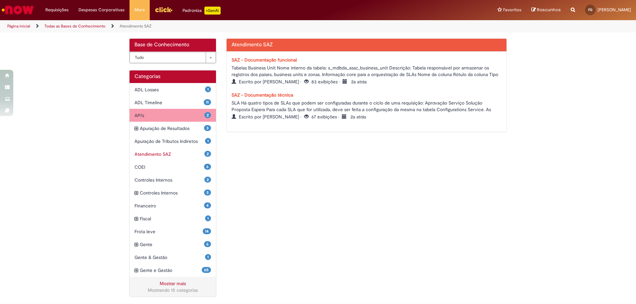
click at [135, 121] on div "2 API's Itens" at bounding box center [173, 115] width 86 height 13
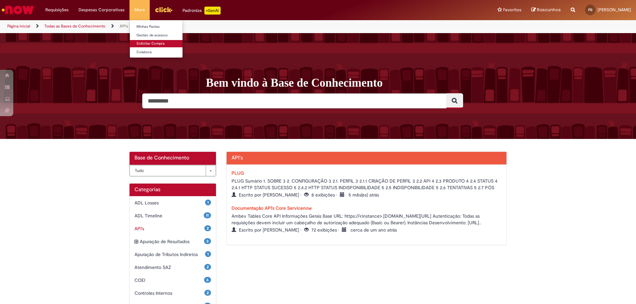
click at [139, 43] on link "Solicitar Compra" at bounding box center [166, 43] width 73 height 7
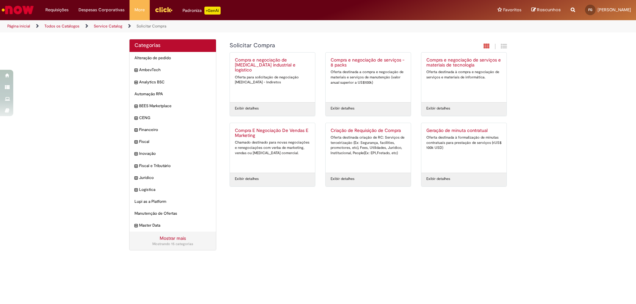
click at [336, 132] on h2 "Criação de Requisição de Compra" at bounding box center [368, 130] width 75 height 5
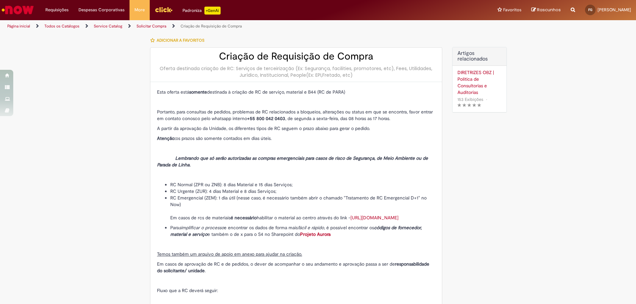
type input "********"
type input "**********"
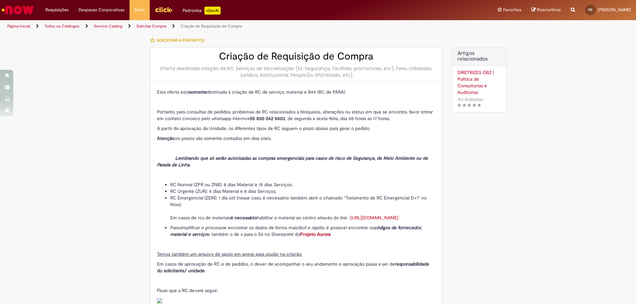
type input "****"
type input "**********"
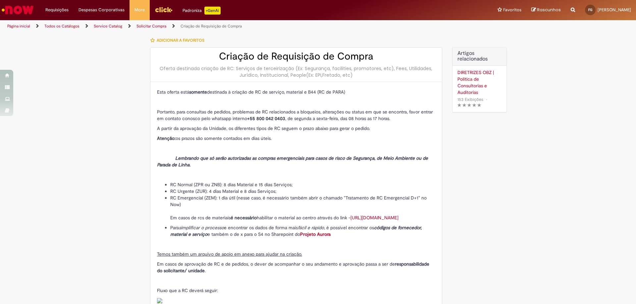
type input "**********"
type input "********"
type input "**********"
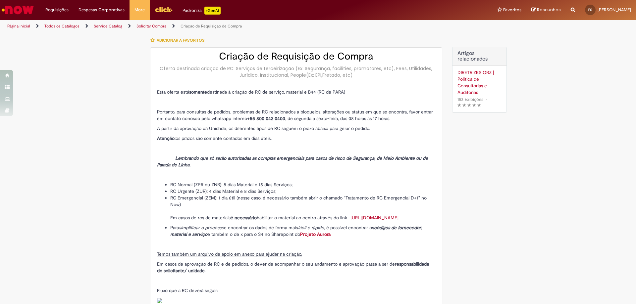
type input "**********"
type input "****"
type input "**********"
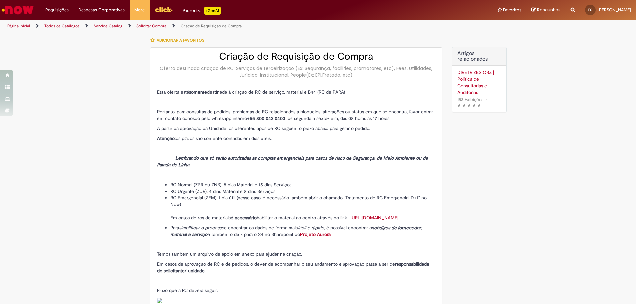
type input "**********"
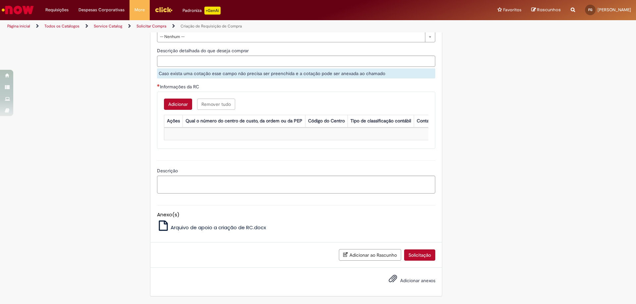
scroll to position [530, 0]
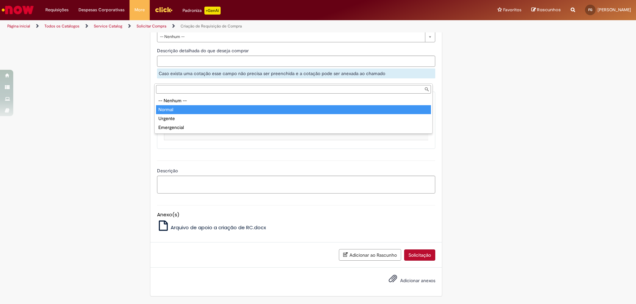
type input "******"
select select "******"
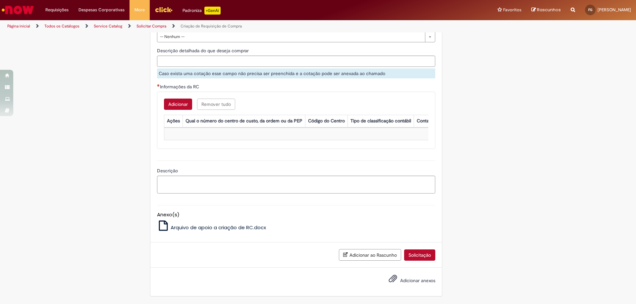
click at [188, 7] on div "Código do atendimento LUPI" at bounding box center [224, 2] width 134 height 8
click at [187, 18] on input "Código do atendimento LUPI" at bounding box center [224, 12] width 134 height 11
click at [305, 18] on input "Nome do solicitante" at bounding box center [368, 12] width 134 height 11
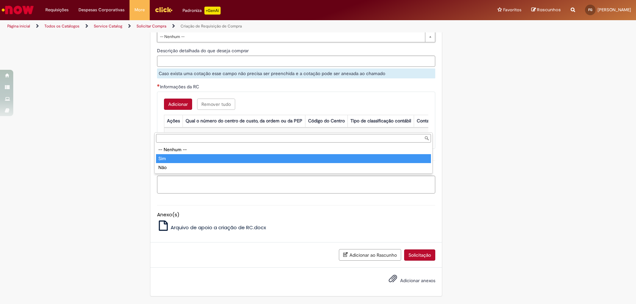
type input "***"
select select "***"
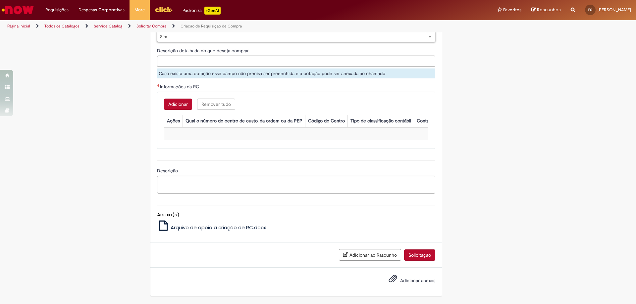
click at [166, 90] on span "Informações da RC" at bounding box center [180, 87] width 40 height 6
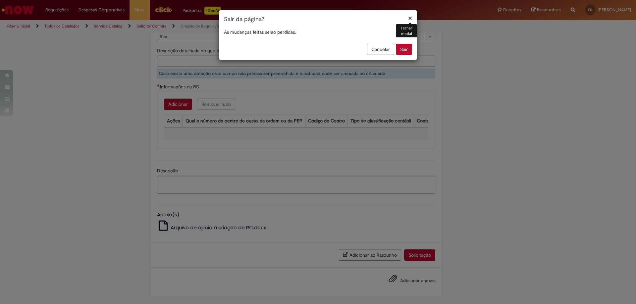
click at [401, 52] on button "Sair" at bounding box center [404, 49] width 16 height 11
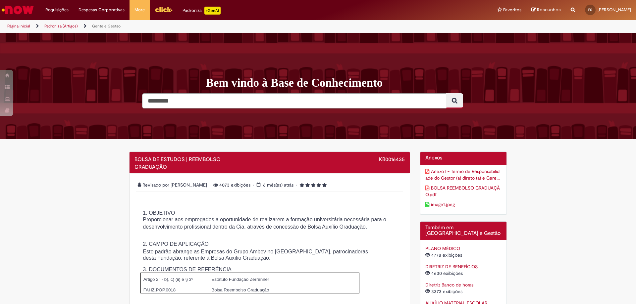
scroll to position [132, 0]
